Goal: Check status: Check status

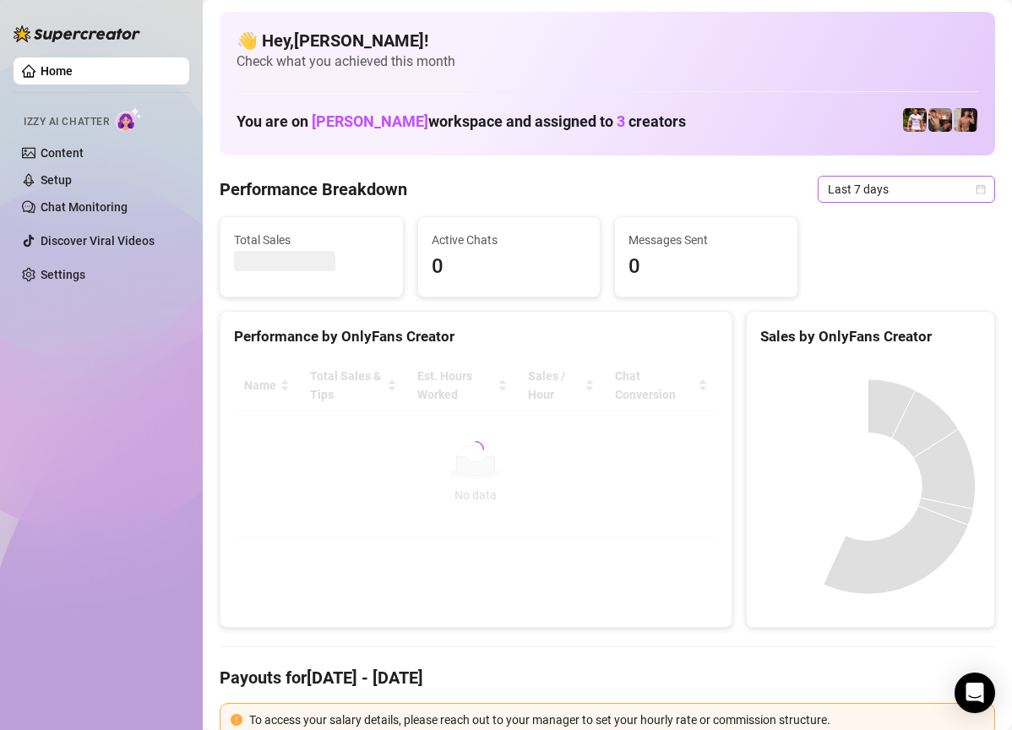
click at [906, 185] on span "Last 7 days" at bounding box center [906, 189] width 157 height 25
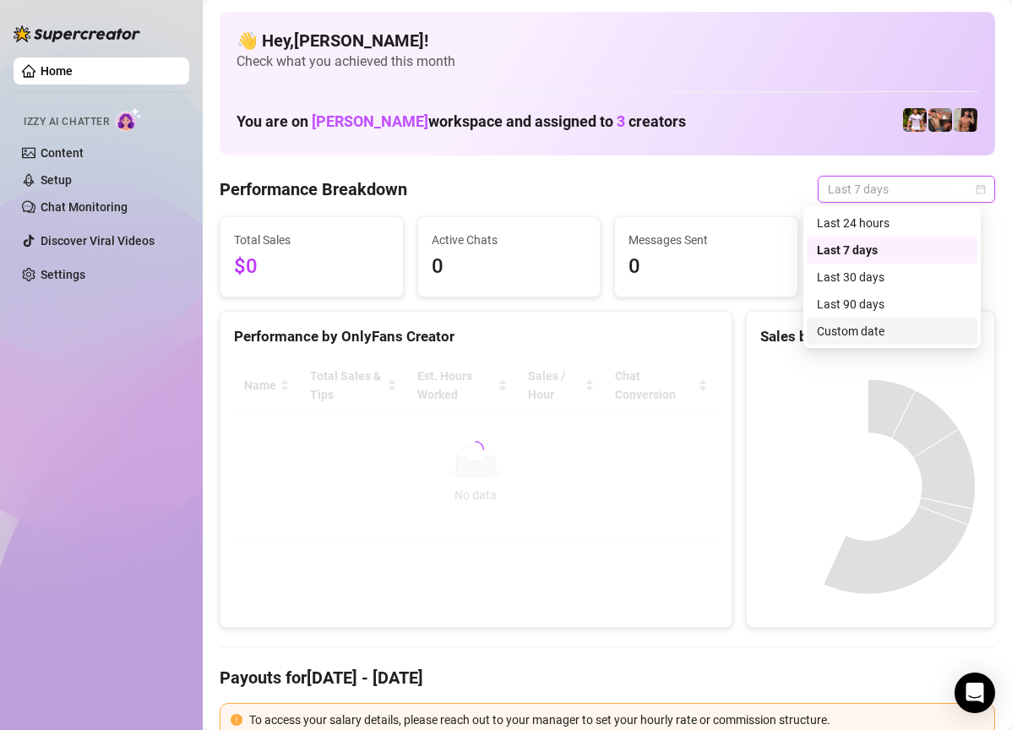
click at [892, 328] on div "Custom date" at bounding box center [892, 331] width 150 height 19
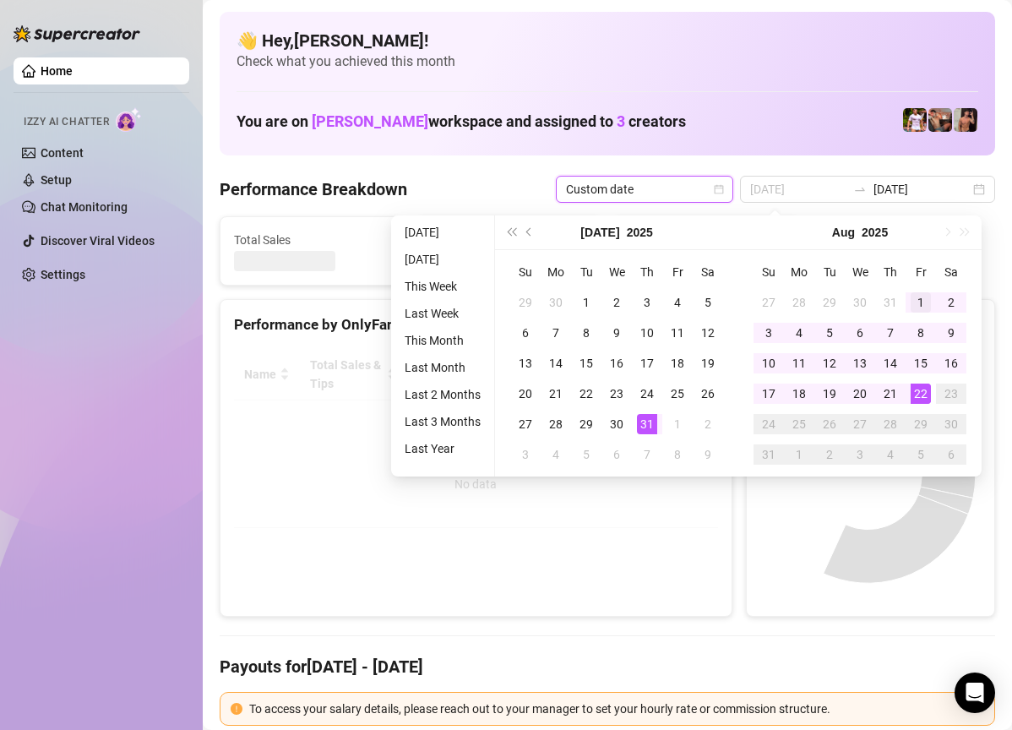
type input "[DATE]"
click at [908, 296] on td "1" at bounding box center [921, 302] width 30 height 30
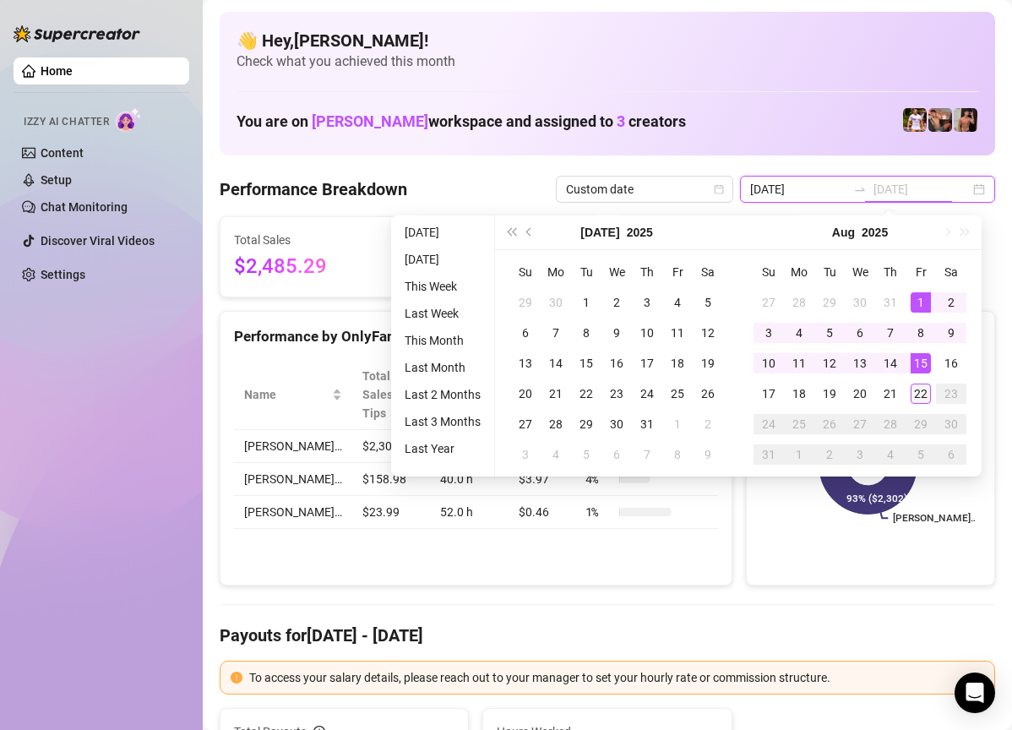
type input "[DATE]"
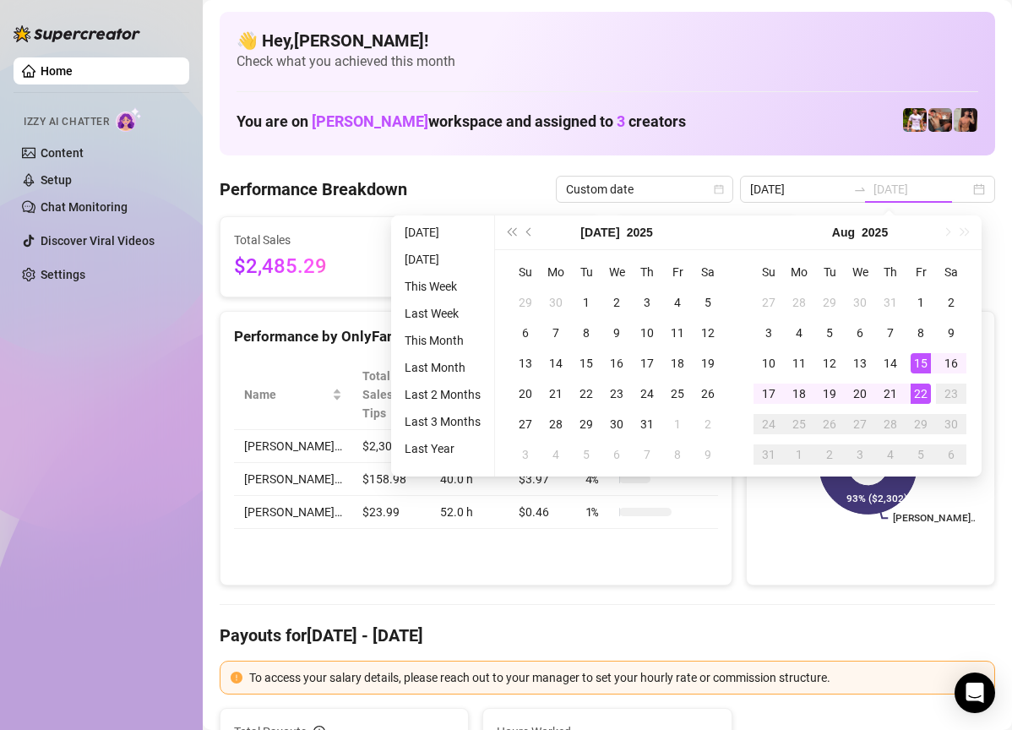
click at [928, 387] on div "22" at bounding box center [921, 394] width 20 height 20
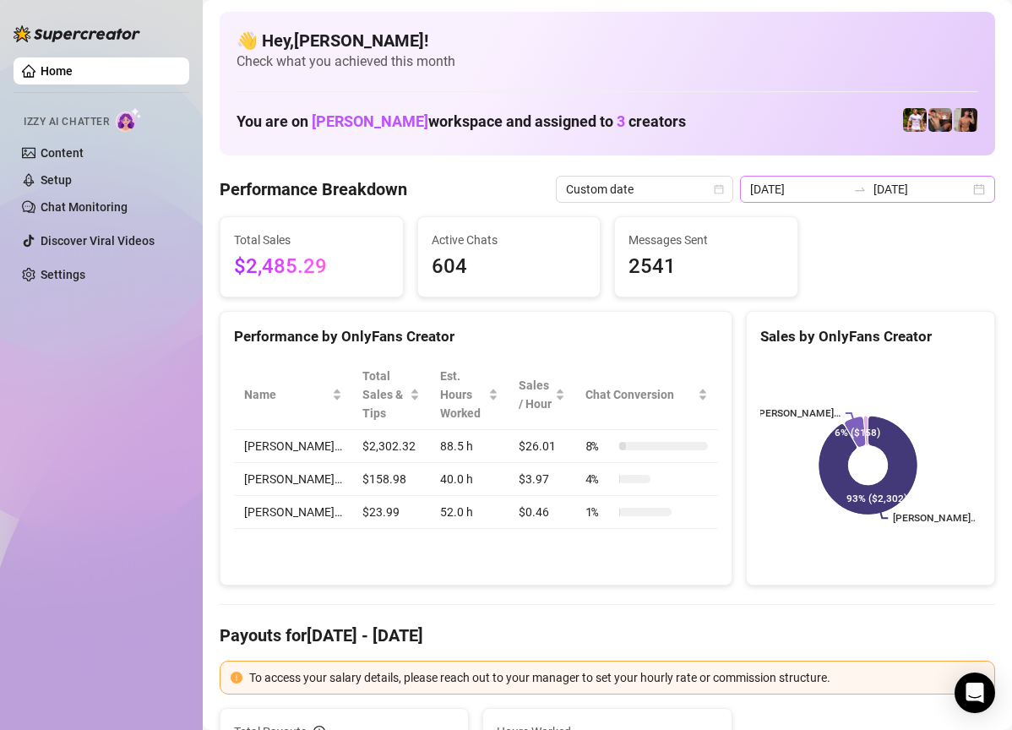
click at [974, 197] on div "[DATE] [DATE]" at bounding box center [867, 189] width 255 height 27
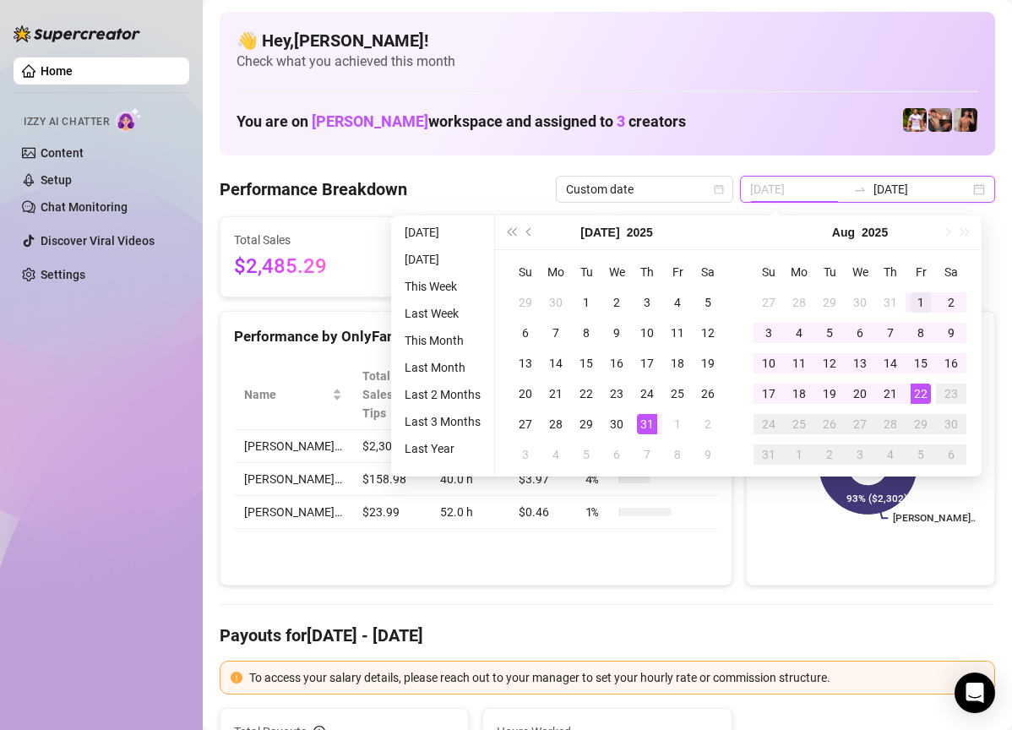
type input "[DATE]"
click at [911, 301] on div "1" at bounding box center [921, 302] width 20 height 20
type input "[DATE]"
click at [909, 390] on td "22" at bounding box center [921, 393] width 30 height 30
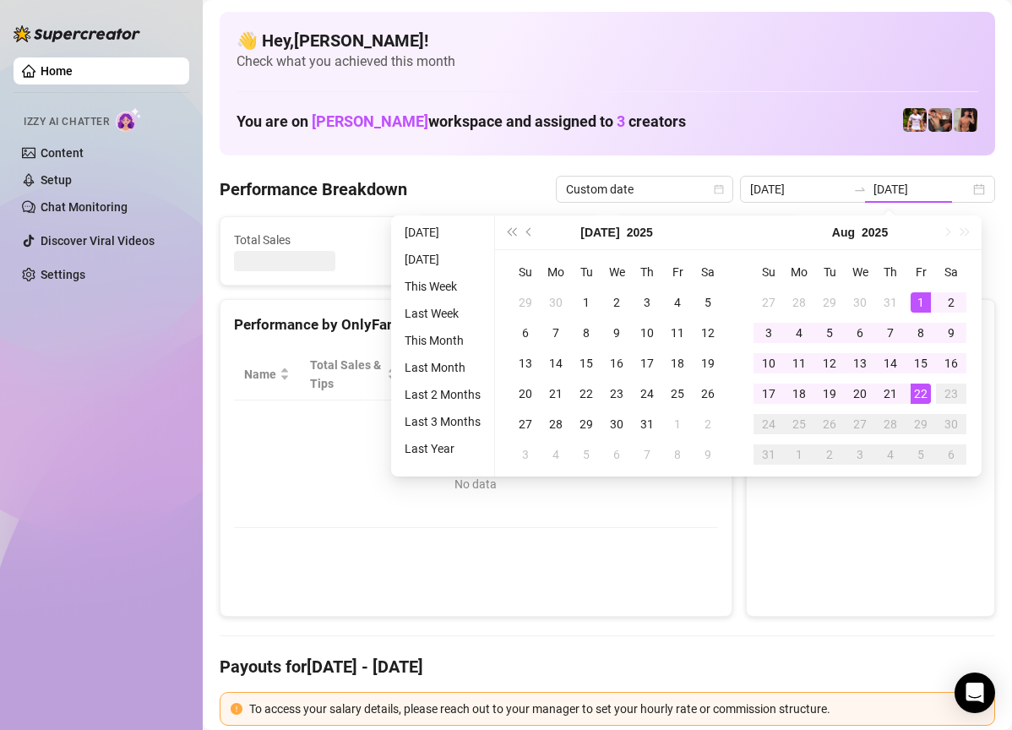
type input "[DATE]"
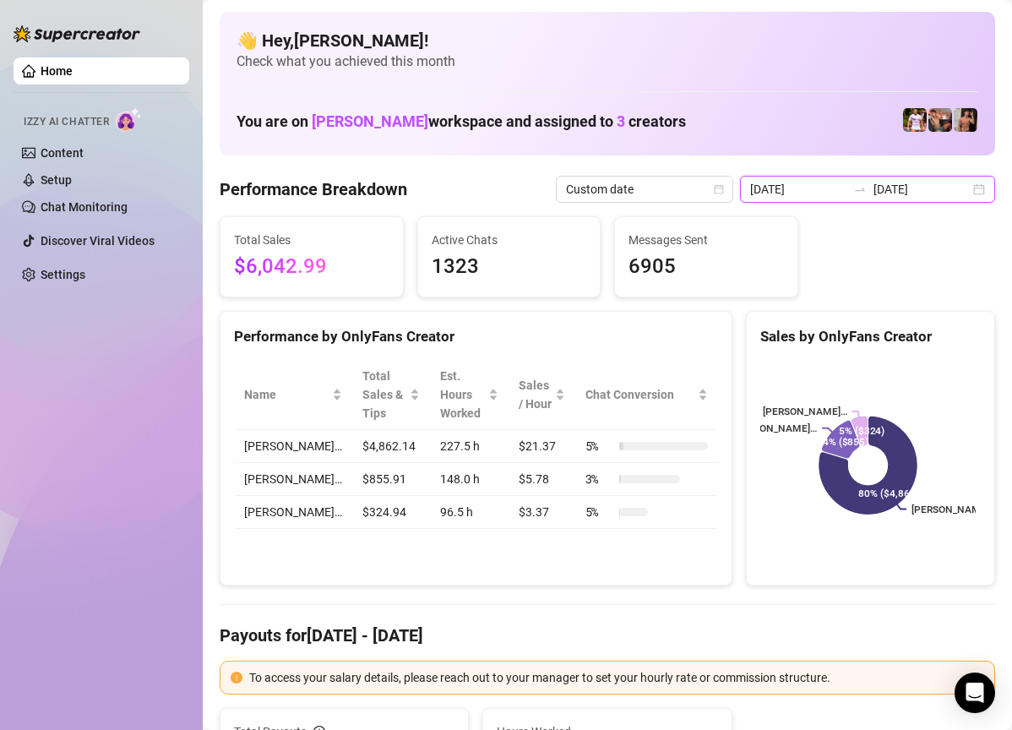
drag, startPoint x: 926, startPoint y: 188, endPoint x: 939, endPoint y: 189, distance: 13.6
click at [927, 188] on input "[DATE]" at bounding box center [921, 189] width 96 height 19
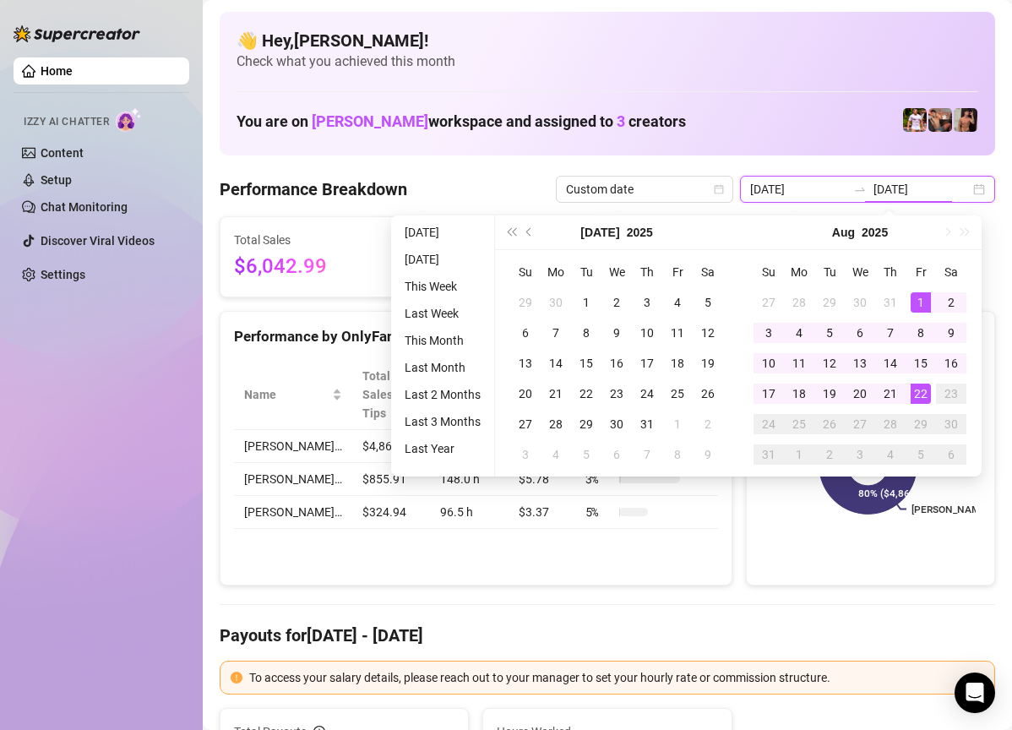
type input "[DATE]"
click at [930, 396] on td "22" at bounding box center [921, 393] width 30 height 30
click at [930, 396] on div "22" at bounding box center [921, 394] width 20 height 20
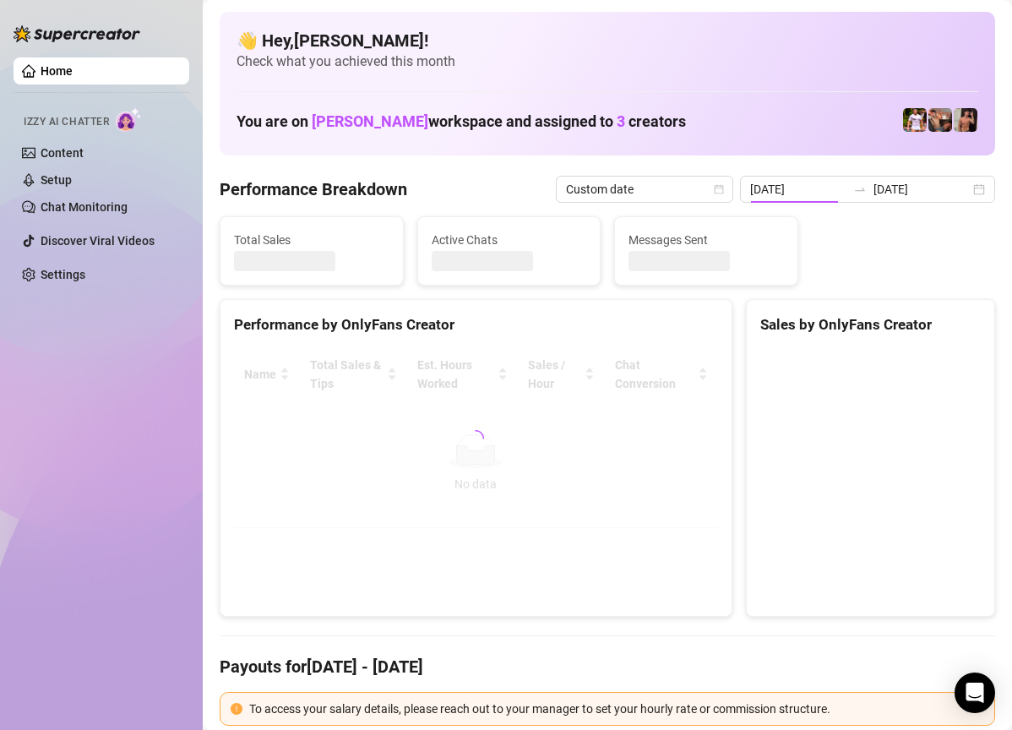
type input "[DATE]"
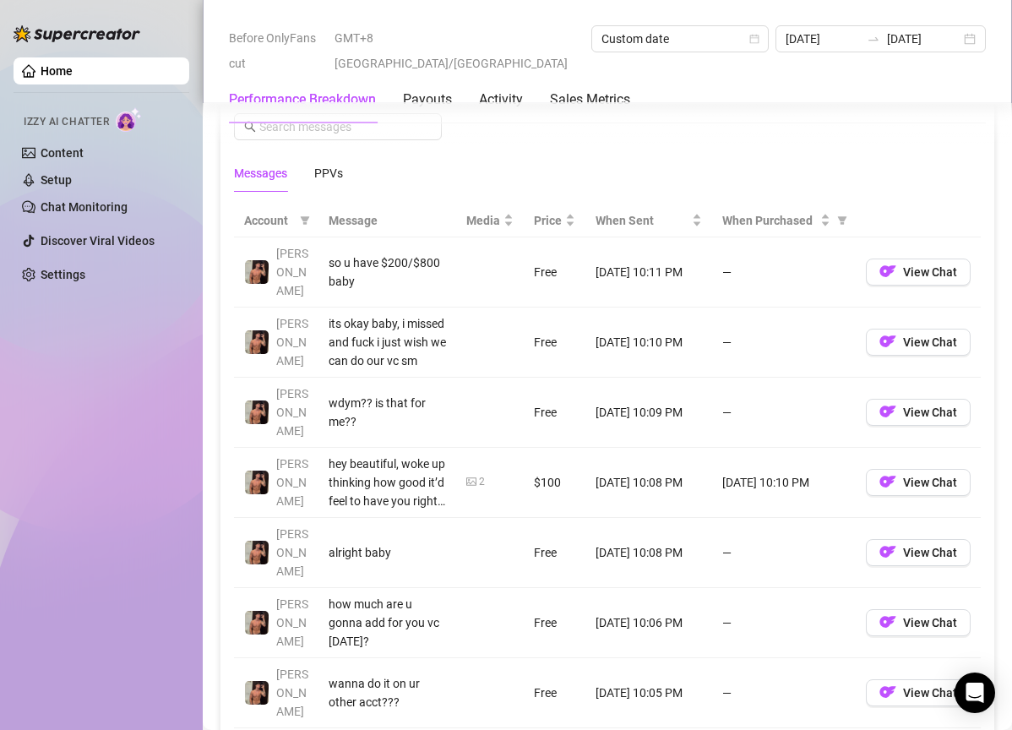
scroll to position [1552, 0]
